Goal: Check status: Check status

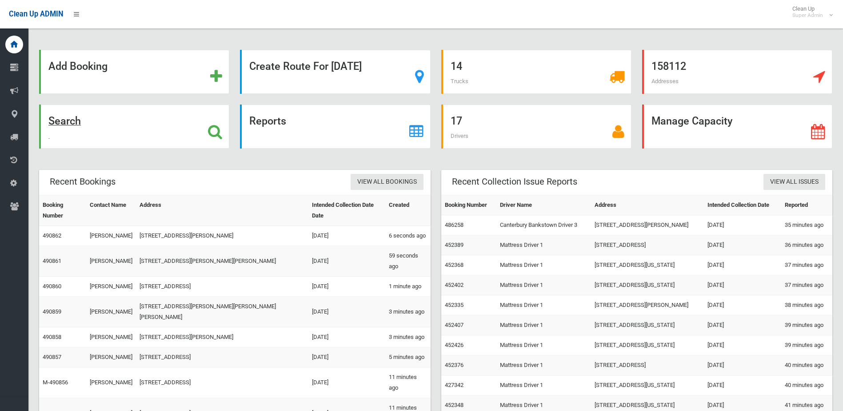
click at [168, 110] on div "Search" at bounding box center [134, 126] width 190 height 44
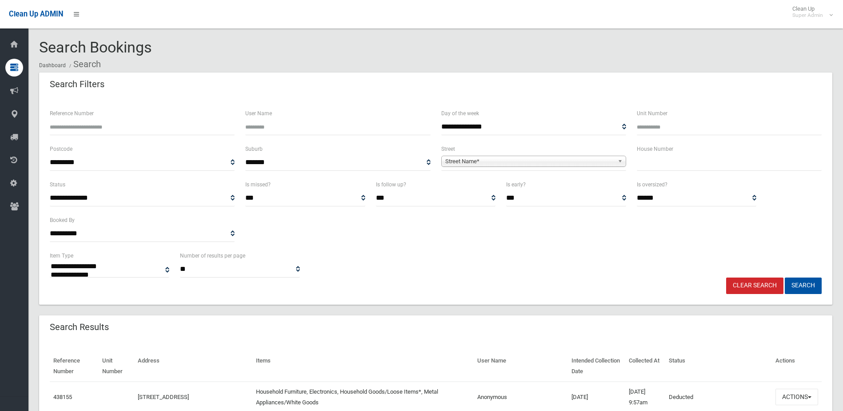
select select
click at [140, 126] on input "Reference Number" at bounding box center [142, 127] width 185 height 16
click at [682, 167] on input "text" at bounding box center [729, 162] width 185 height 16
type input "***"
click at [509, 156] on link "Street Name*" at bounding box center [533, 161] width 185 height 11
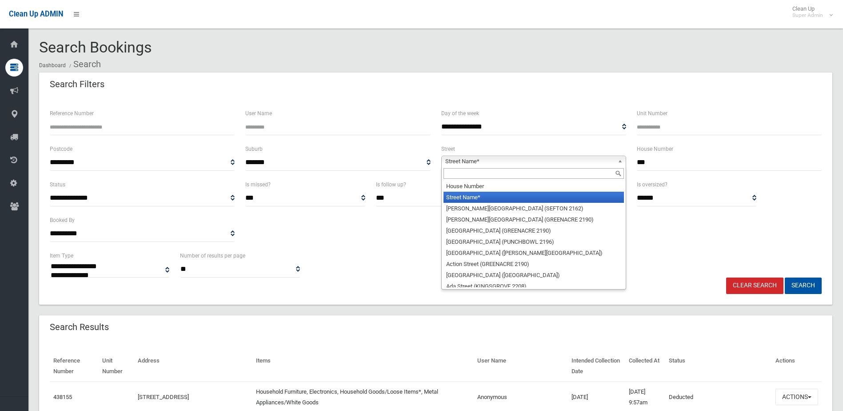
click at [479, 173] on input "text" at bounding box center [534, 173] width 180 height 11
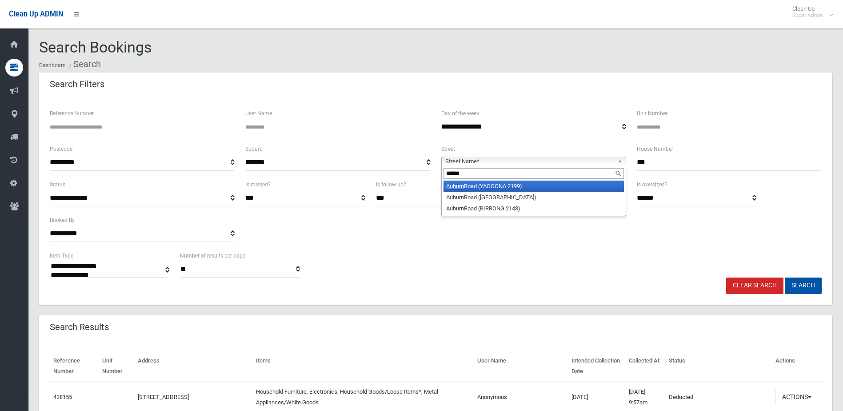
type input "******"
click at [481, 190] on li "Auburn Road (YAGOONA 2199)" at bounding box center [534, 185] width 180 height 11
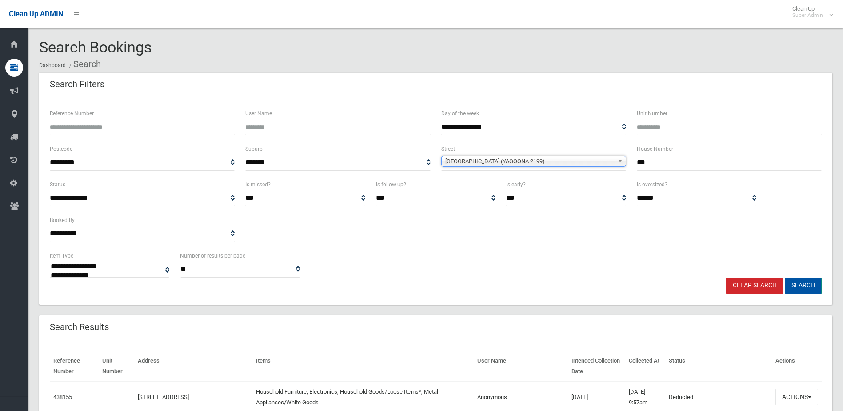
click at [801, 286] on button "Search" at bounding box center [803, 285] width 37 height 16
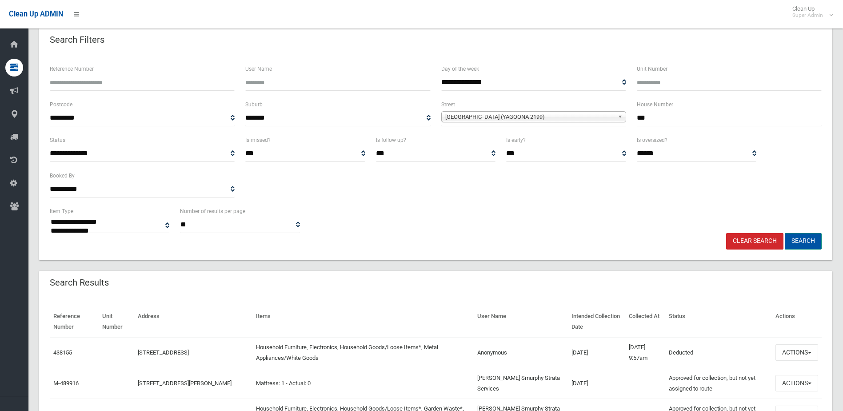
scroll to position [133, 0]
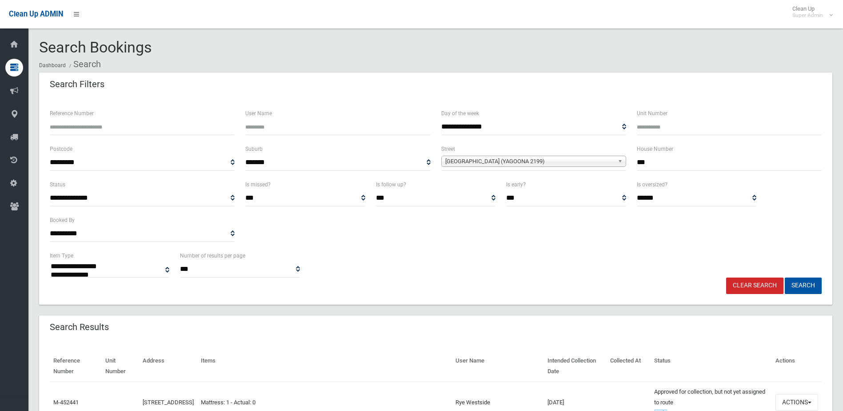
select select
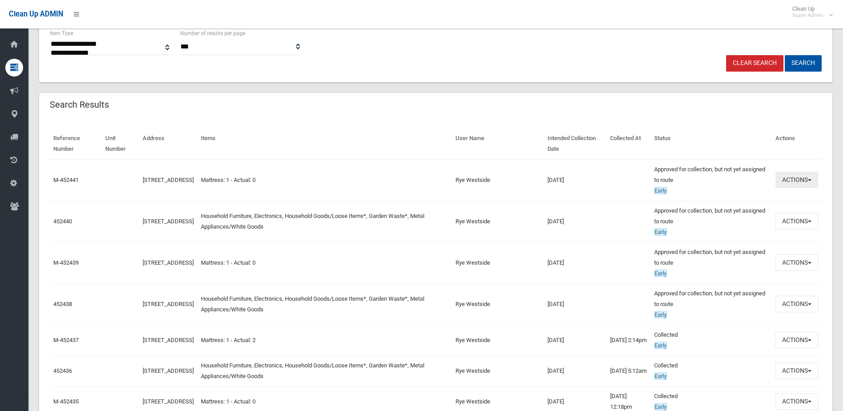
click at [811, 185] on button "Actions" at bounding box center [797, 180] width 43 height 16
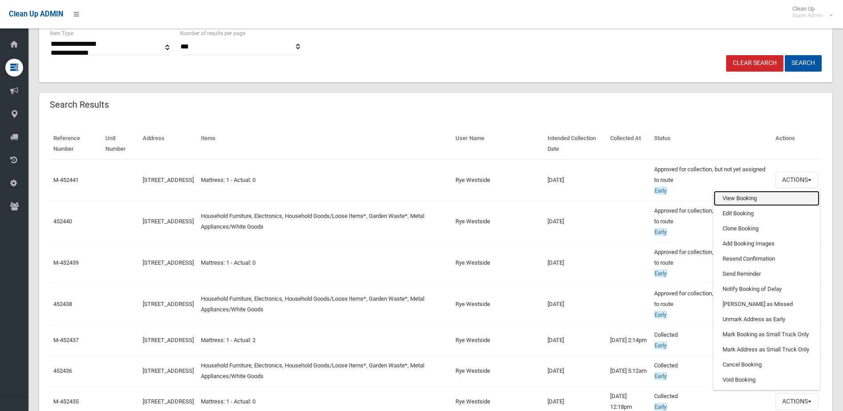
click at [766, 198] on link "View Booking" at bounding box center [767, 198] width 106 height 15
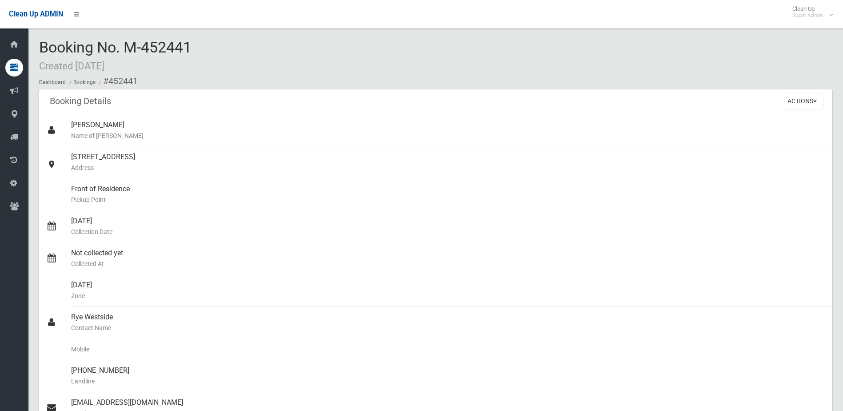
scroll to position [267, 0]
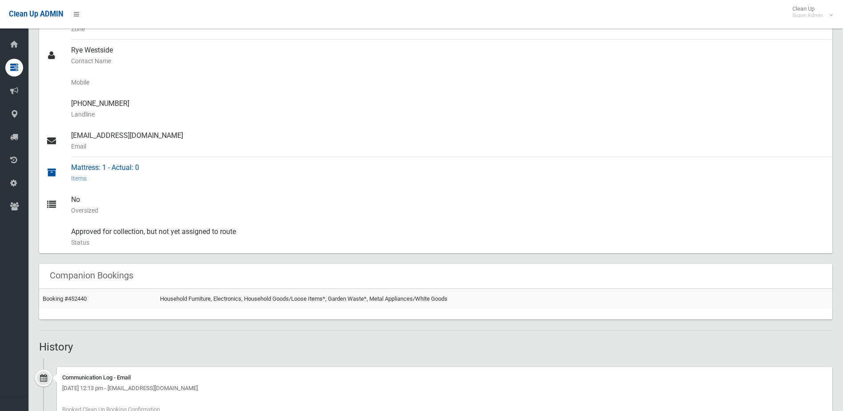
drag, startPoint x: 302, startPoint y: 228, endPoint x: 324, endPoint y: 186, distance: 47.7
click at [303, 228] on div "Approved for collection, but not yet assigned to route Status This booking has …" at bounding box center [448, 237] width 754 height 32
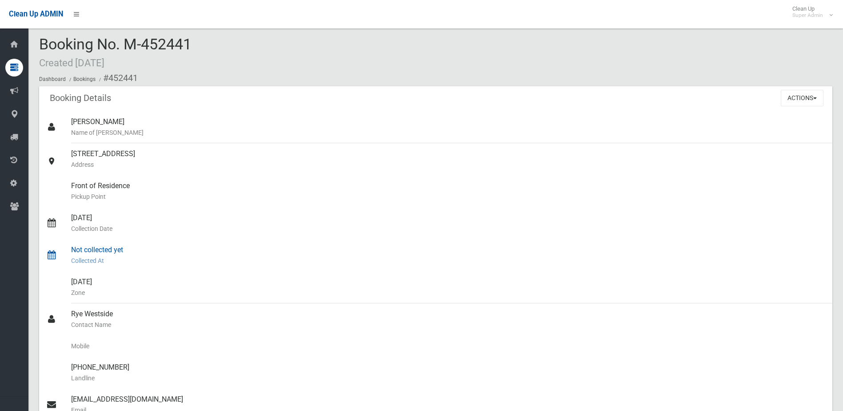
scroll to position [0, 0]
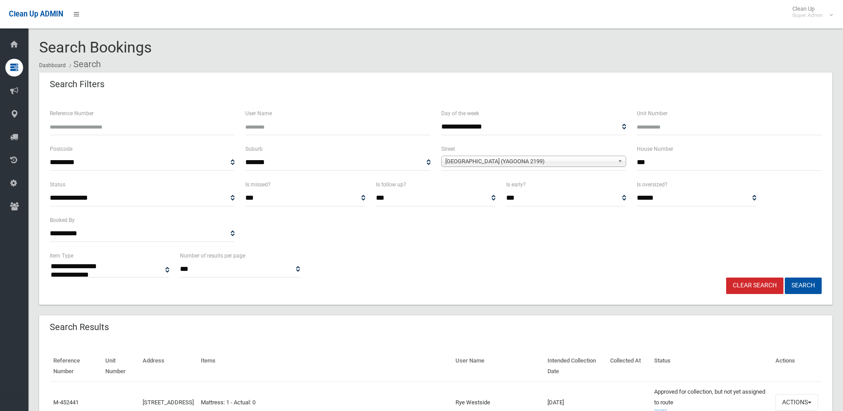
select select
